Goal: Information Seeking & Learning: Learn about a topic

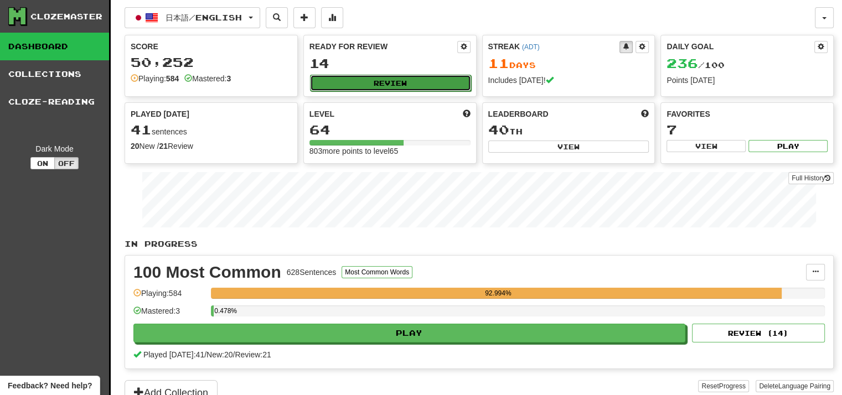
click at [378, 89] on button "Review" at bounding box center [390, 83] width 161 height 17
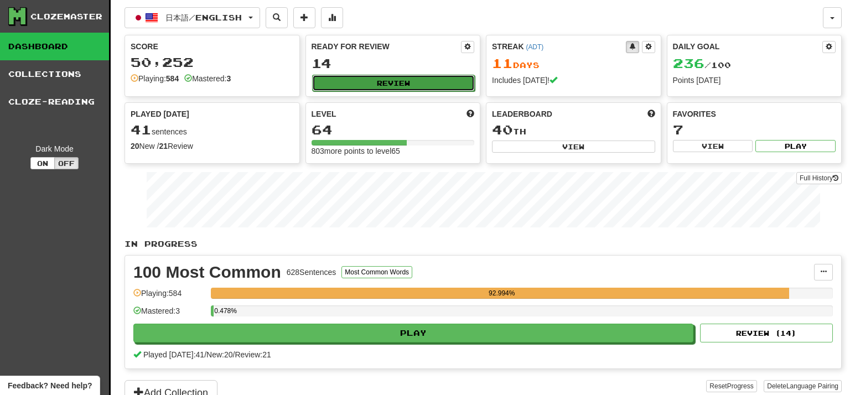
select select "**"
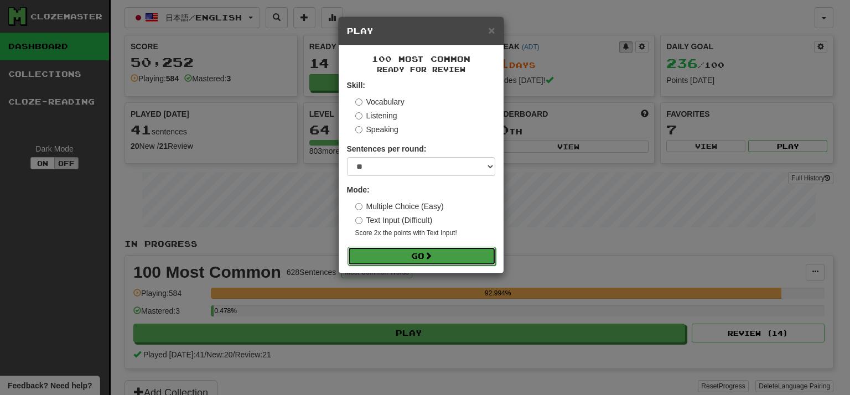
click at [419, 255] on button "Go" at bounding box center [422, 256] width 148 height 19
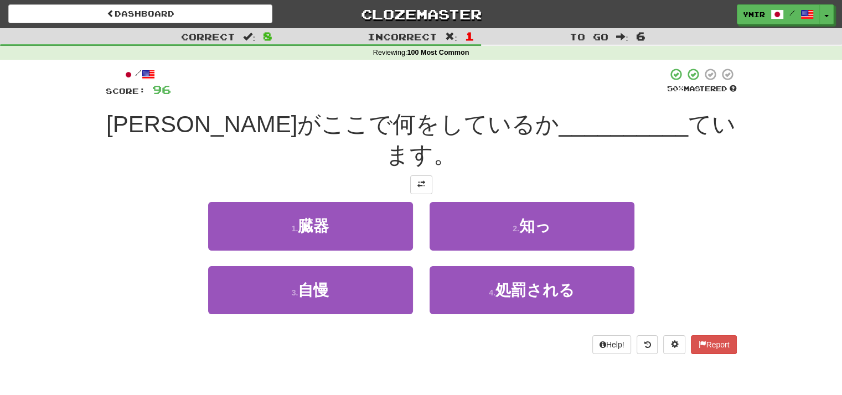
drag, startPoint x: 567, startPoint y: 7, endPoint x: 703, endPoint y: 184, distance: 223.1
click at [703, 202] on div "1 . 臓器 2 . 知っ" at bounding box center [421, 234] width 664 height 64
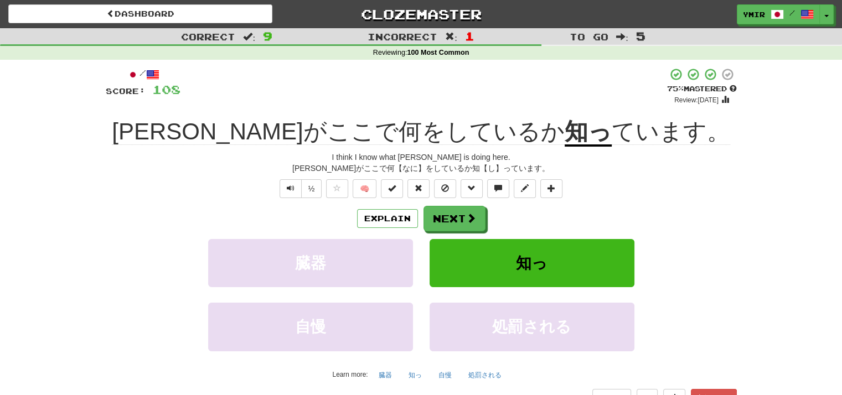
drag, startPoint x: 558, startPoint y: 2, endPoint x: 695, endPoint y: 206, distance: 246.1
click at [701, 204] on div "/ Score: 108 + 12 75 % Mastered Review: [DATE] [PERSON_NAME]がここで何をしているか 知っ ています…" at bounding box center [421, 247] width 631 height 358
drag, startPoint x: 485, startPoint y: 236, endPoint x: 467, endPoint y: 225, distance: 21.4
click at [483, 235] on div "Explain Next 臓器 知っ 自慢 処罰される Learn more: 臓器 知っ 自慢 処罰される" at bounding box center [421, 295] width 631 height 178
click at [467, 224] on span at bounding box center [472, 219] width 10 height 10
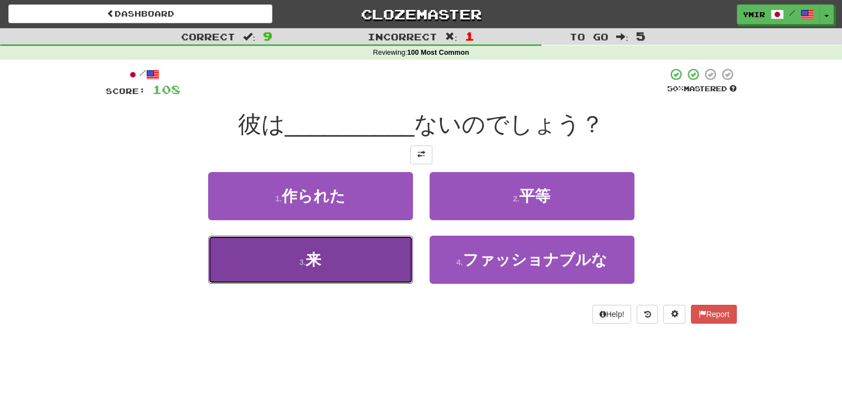
click at [386, 266] on button "3 . 来" at bounding box center [310, 260] width 205 height 48
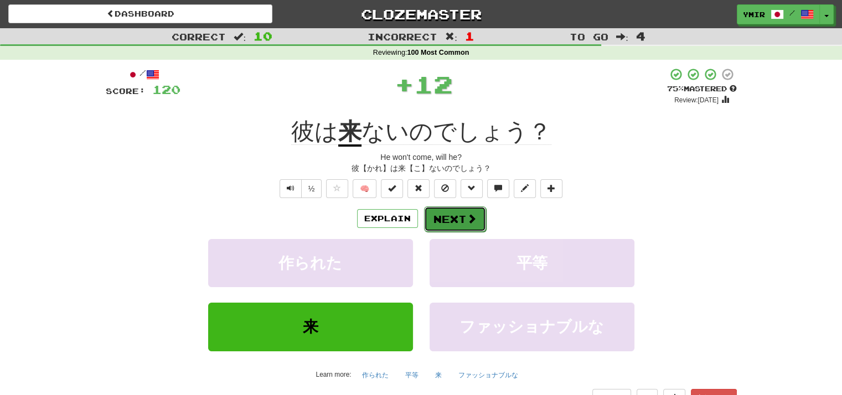
click at [440, 216] on button "Next" at bounding box center [455, 218] width 62 height 25
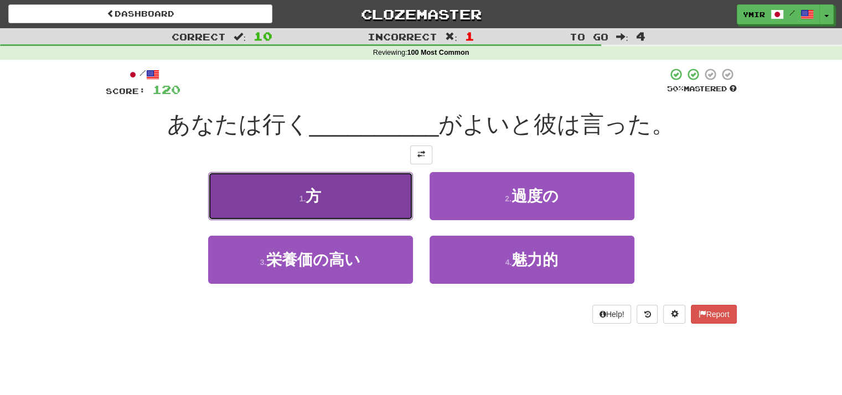
click at [396, 208] on button "1 . 方" at bounding box center [310, 196] width 205 height 48
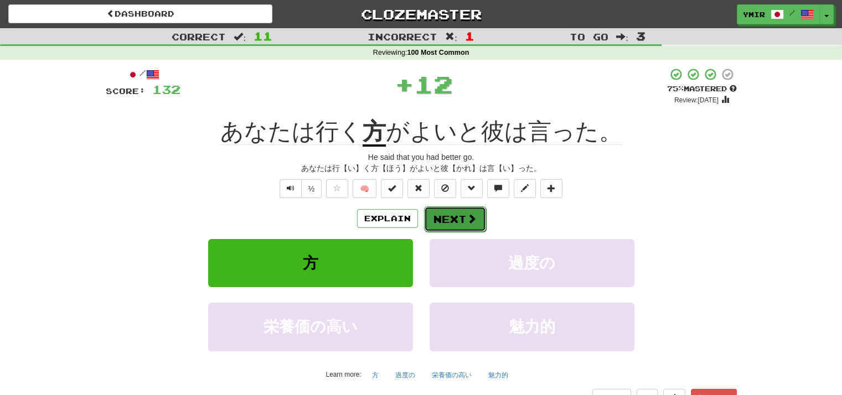
click at [432, 218] on button "Next" at bounding box center [455, 218] width 62 height 25
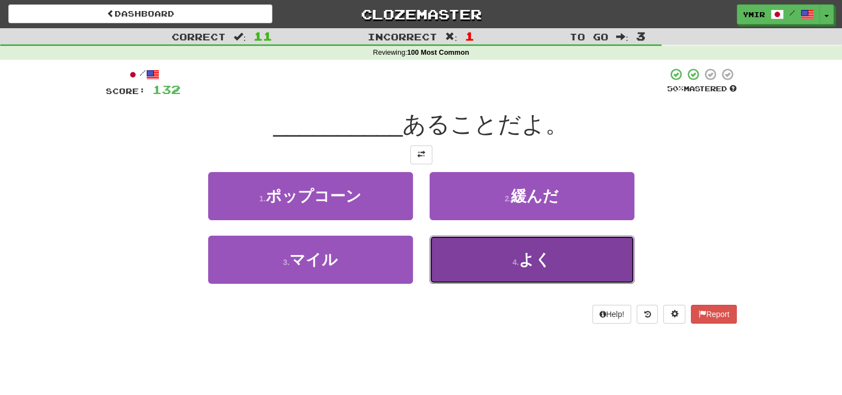
click at [467, 260] on button "4 . よく" at bounding box center [532, 260] width 205 height 48
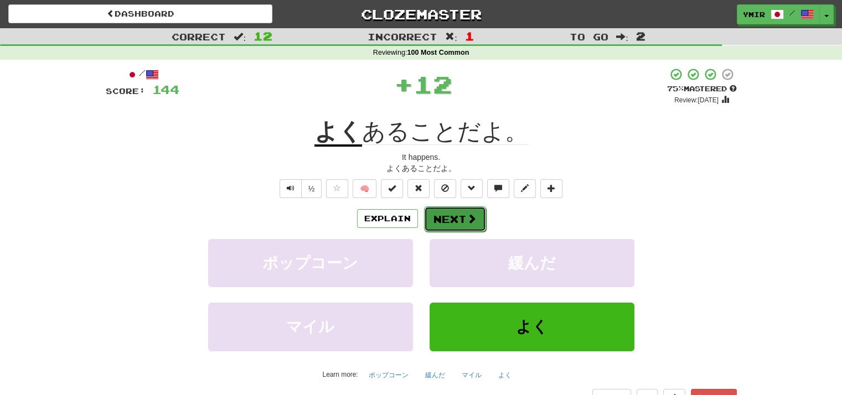
click at [445, 217] on button "Next" at bounding box center [455, 218] width 62 height 25
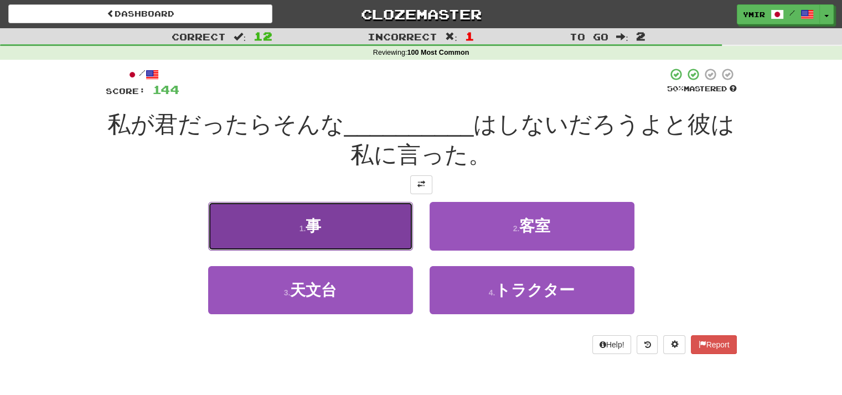
click at [407, 224] on button "1 . 事" at bounding box center [310, 226] width 205 height 48
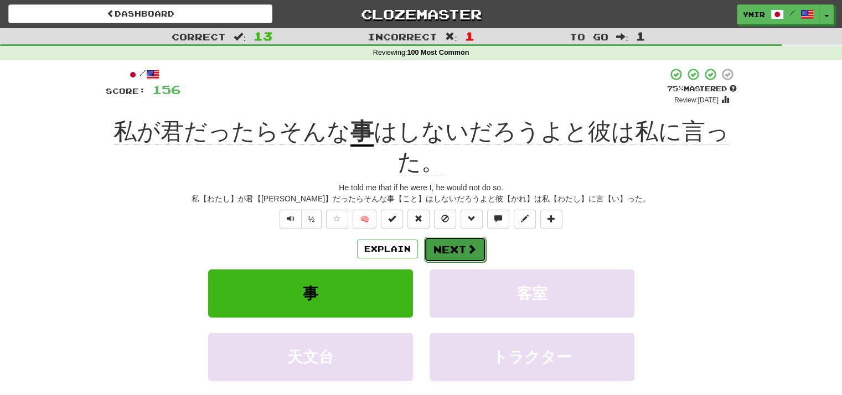
click at [442, 249] on button "Next" at bounding box center [455, 249] width 62 height 25
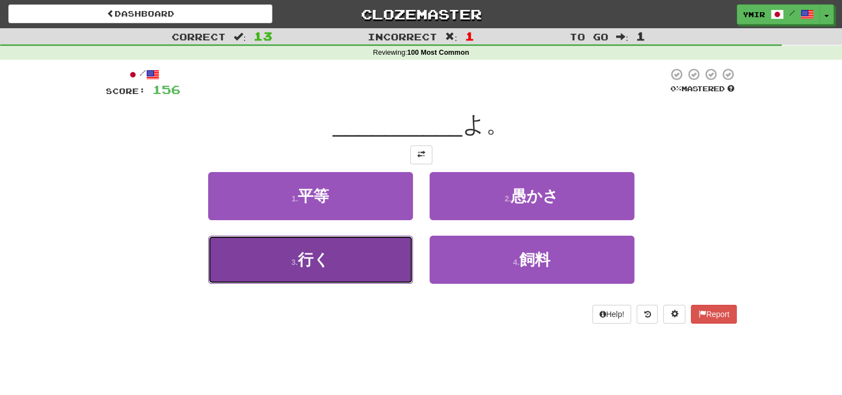
click at [386, 266] on button "3 . 行く" at bounding box center [310, 260] width 205 height 48
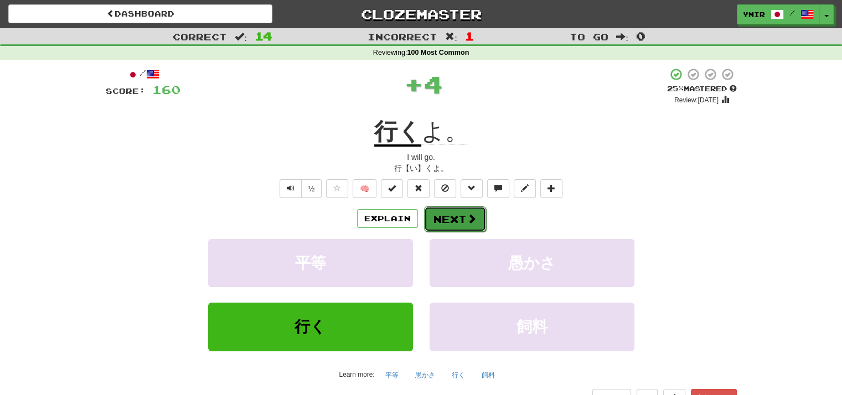
click at [454, 220] on button "Next" at bounding box center [455, 218] width 62 height 25
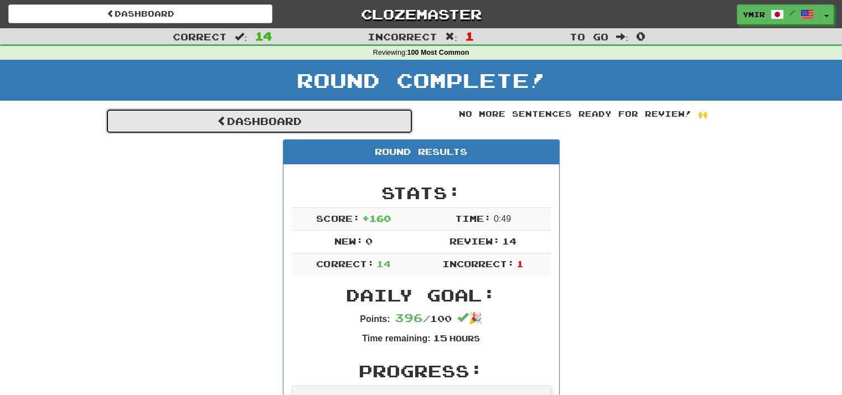
click at [362, 132] on link "Dashboard" at bounding box center [259, 121] width 307 height 25
